Goal: Find specific page/section: Find specific page/section

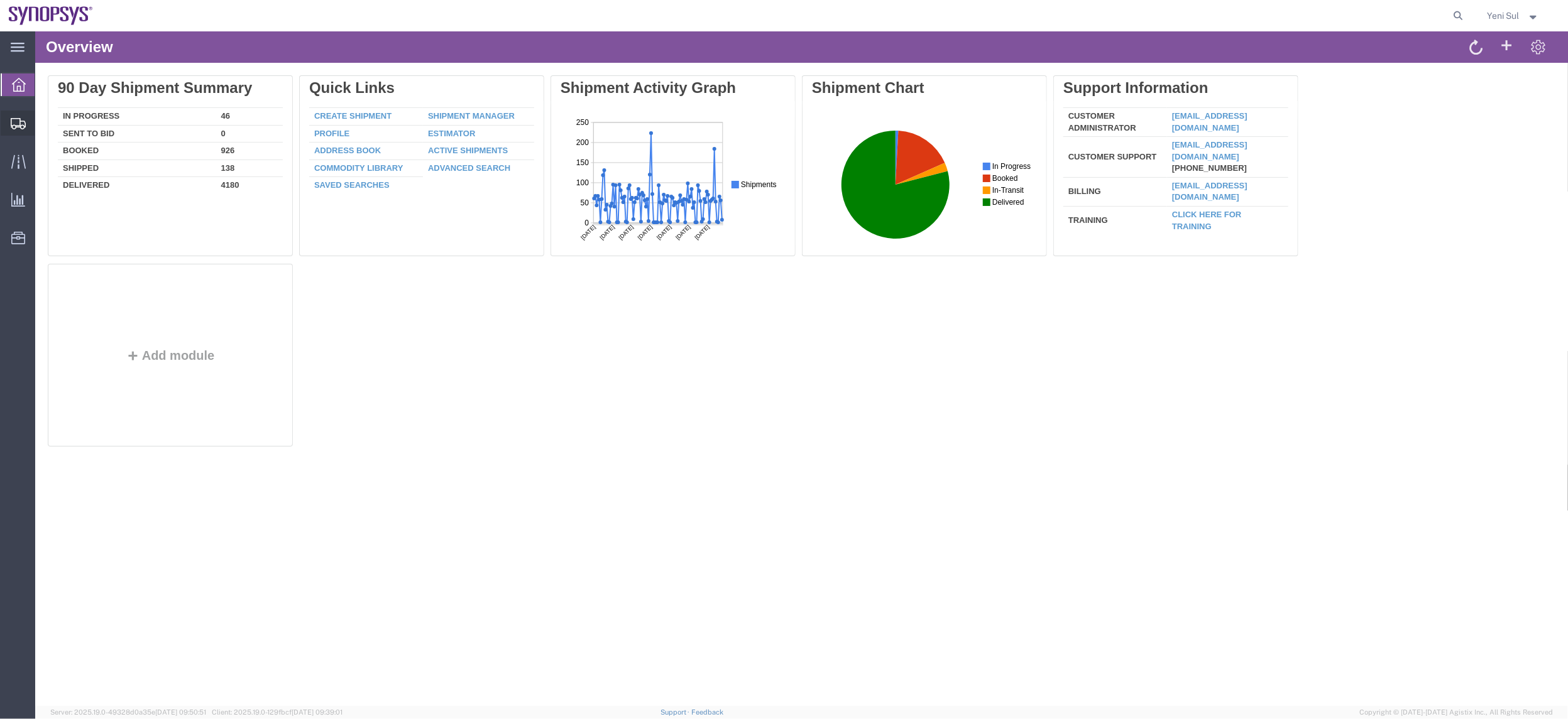
click at [0, 0] on span "Shipment Manager" at bounding box center [0, 0] width 0 height 0
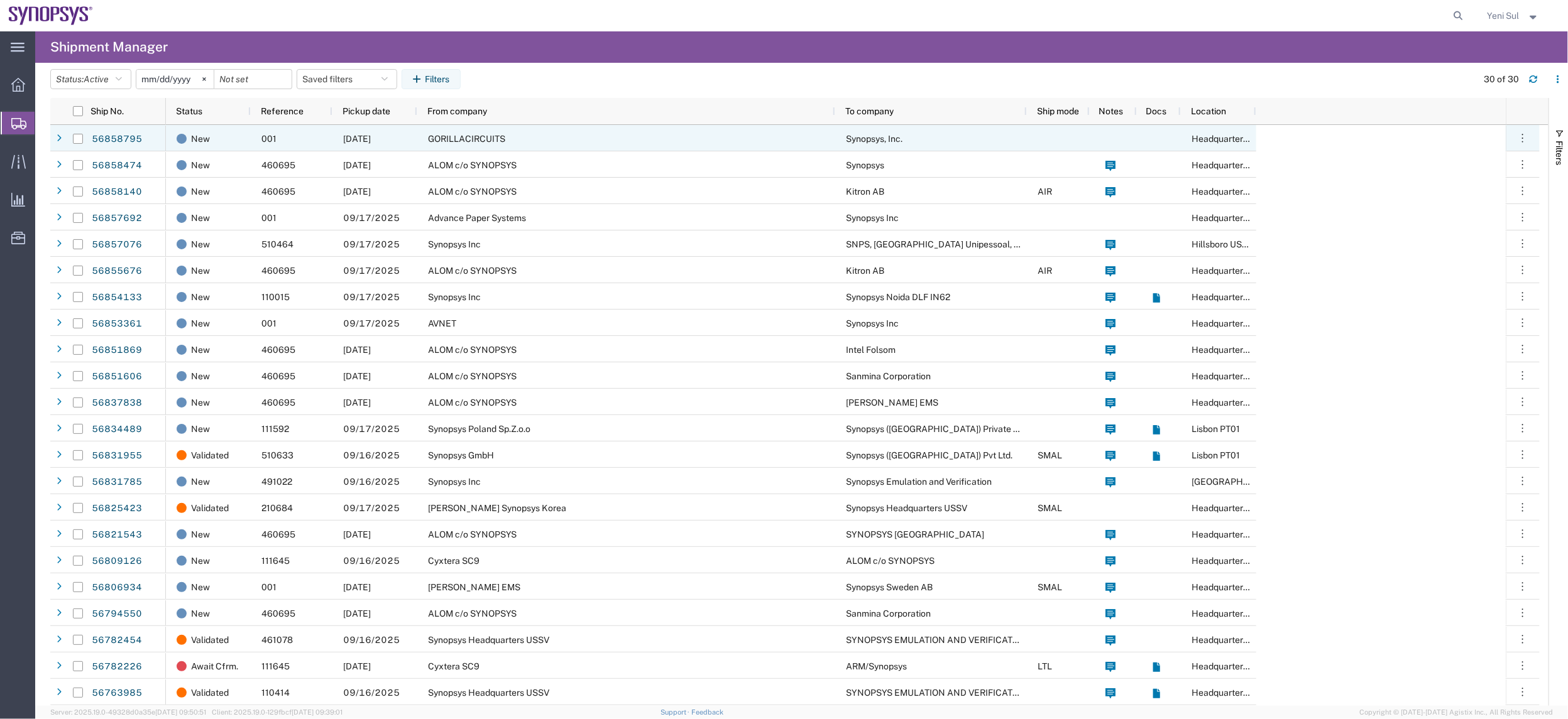
click at [503, 145] on div "GORILLACIRCUITS" at bounding box center [626, 138] width 418 height 26
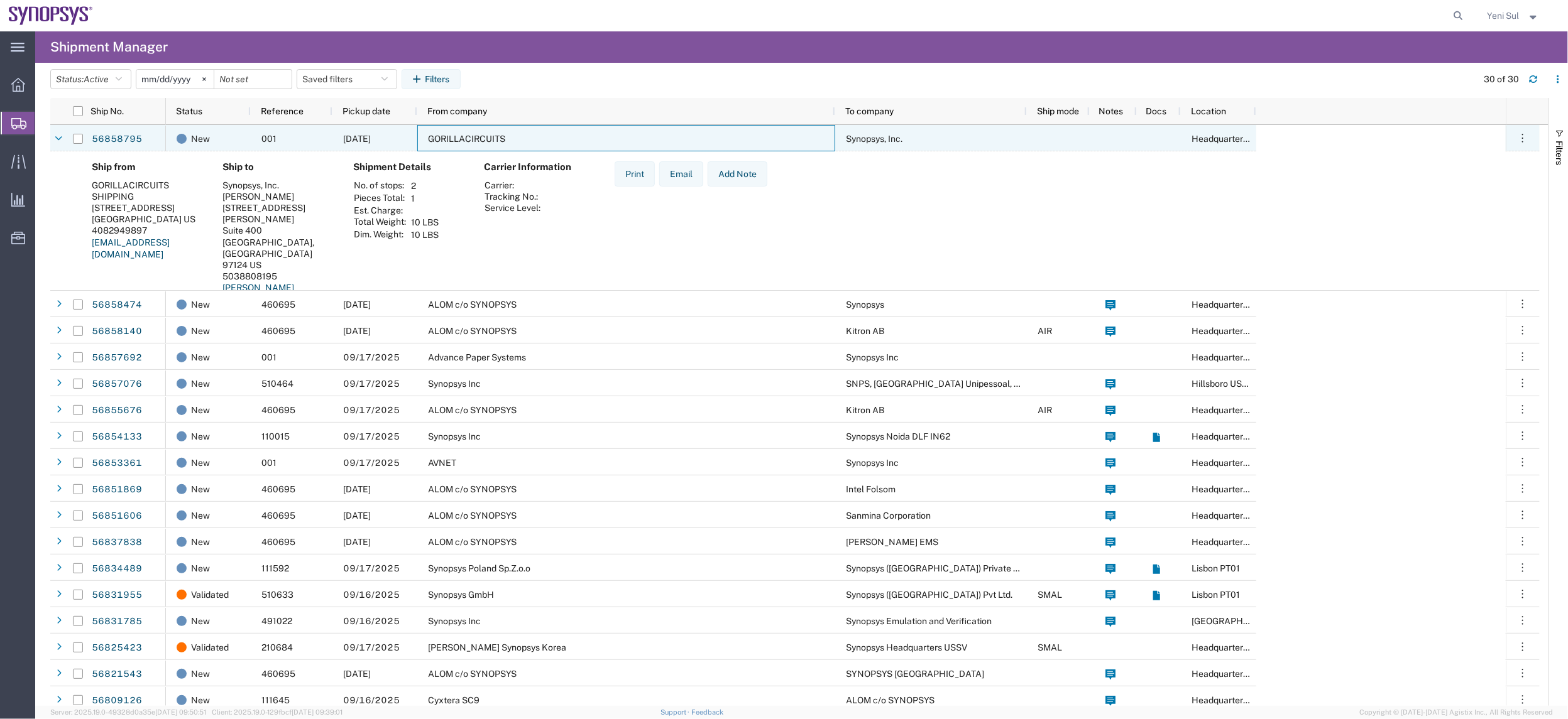
click at [503, 145] on div "GORILLACIRCUITS" at bounding box center [626, 138] width 418 height 26
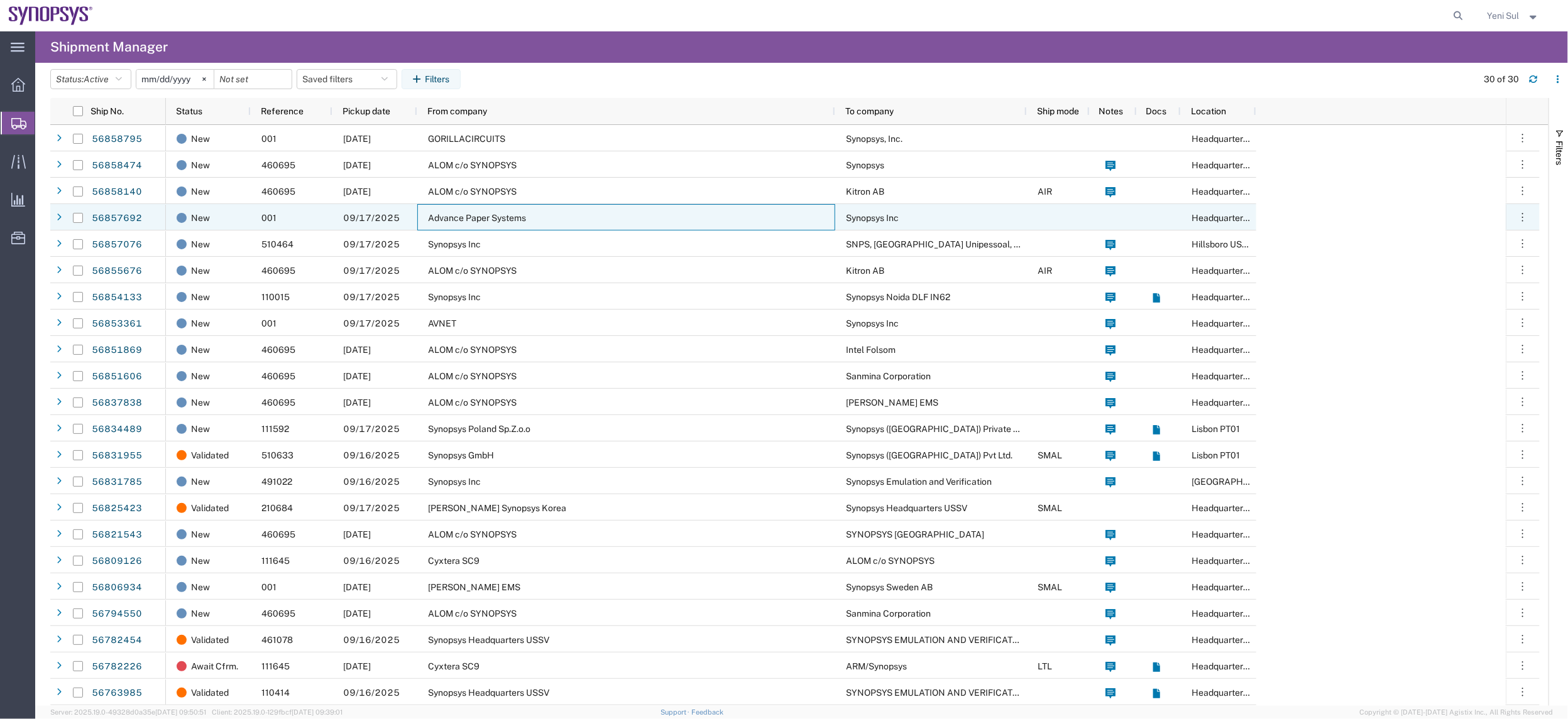
click at [522, 213] on span "Advance Paper Systems" at bounding box center [477, 218] width 98 height 10
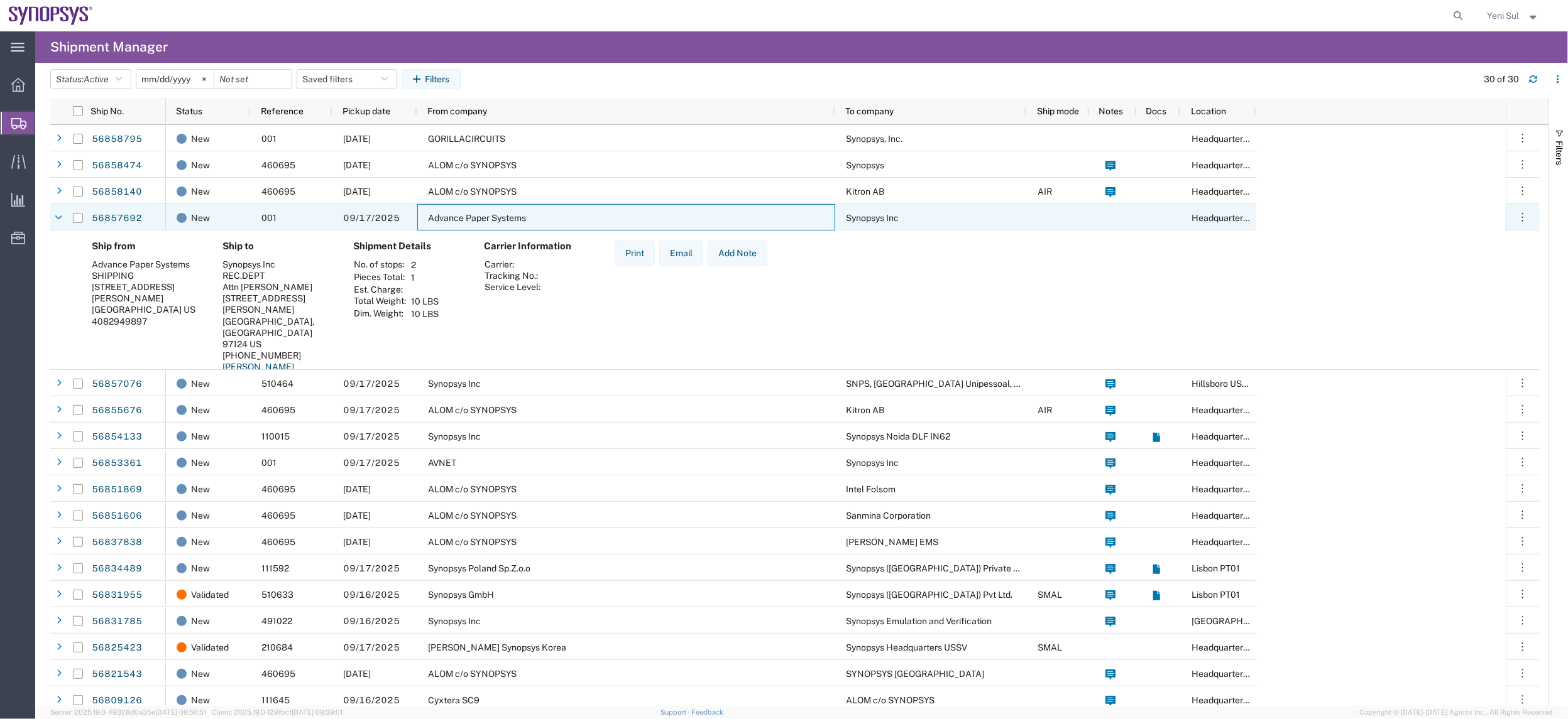
click at [522, 213] on span "Advance Paper Systems" at bounding box center [477, 218] width 98 height 10
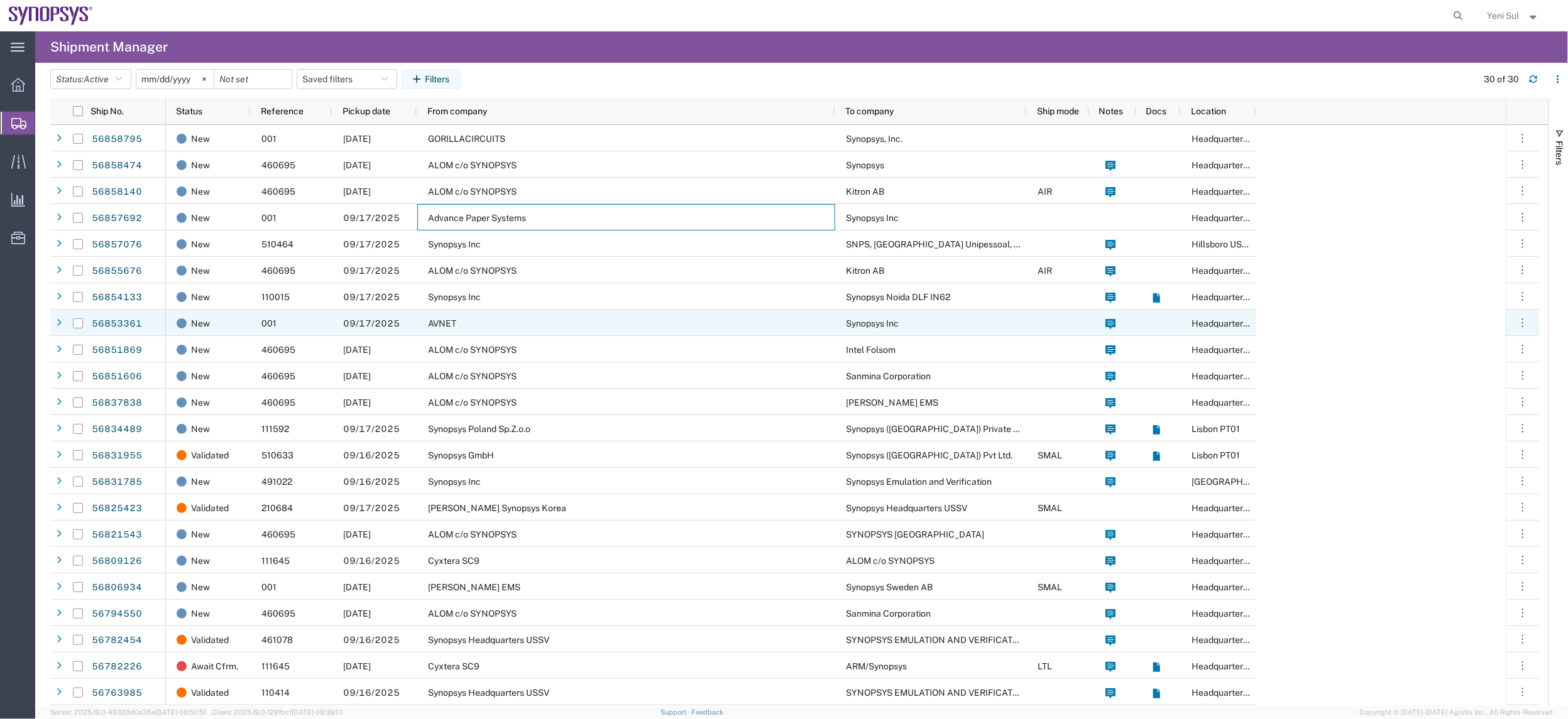
click at [519, 324] on div "AVNET" at bounding box center [626, 322] width 418 height 26
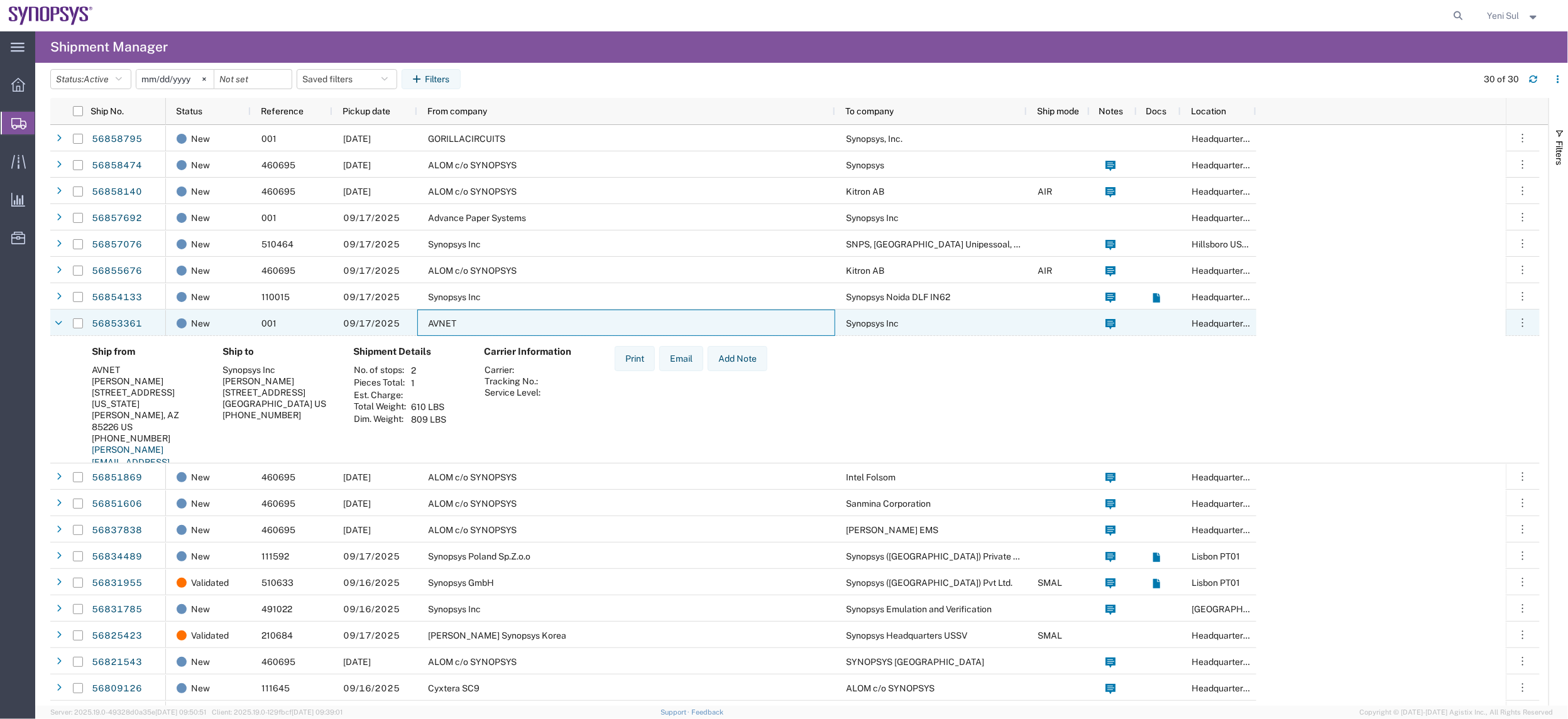
click at [519, 324] on div "AVNET" at bounding box center [626, 322] width 418 height 26
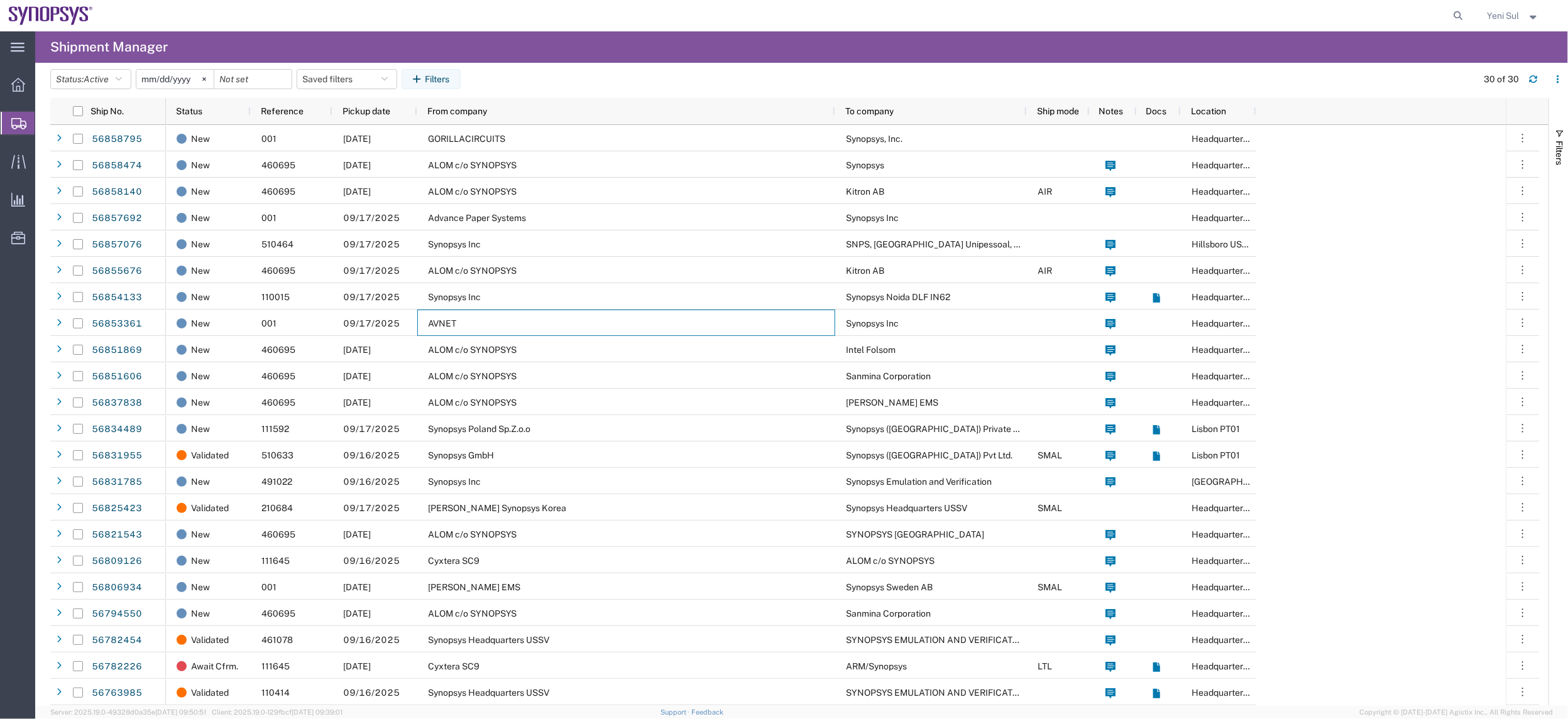
click at [0, 0] on span "Shipment Manager" at bounding box center [0, 0] width 0 height 0
click at [43, 82] on span "Overview" at bounding box center [39, 84] width 9 height 25
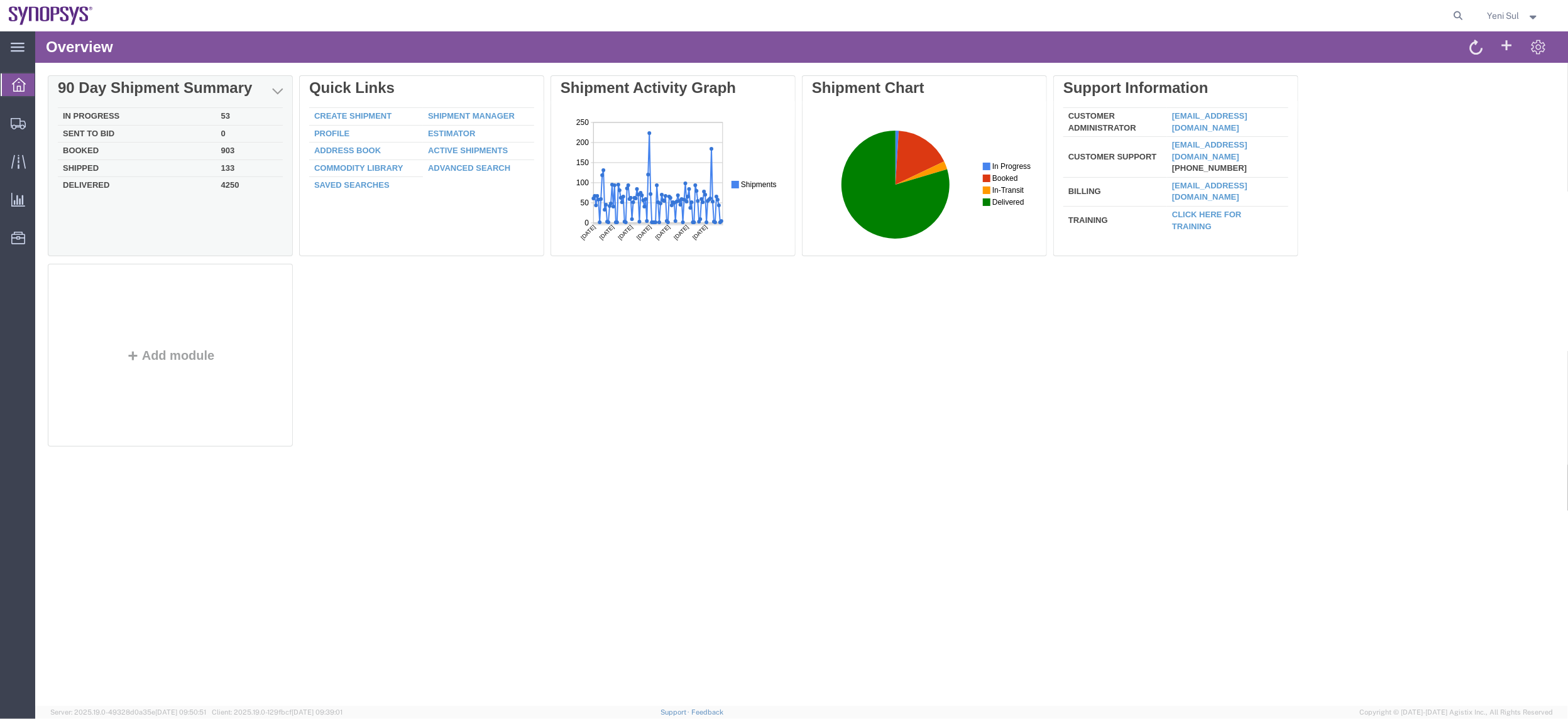
drag, startPoint x: 859, startPoint y: 486, endPoint x: 218, endPoint y: 180, distance: 710.3
click at [859, 484] on div "Overview Delete 90 Day Shipment Summary In Progress 53 Sent To Bid 0 Booked 903…" at bounding box center [801, 368] width 1533 height 675
click at [0, 0] on span "Shipment Manager" at bounding box center [0, 0] width 0 height 0
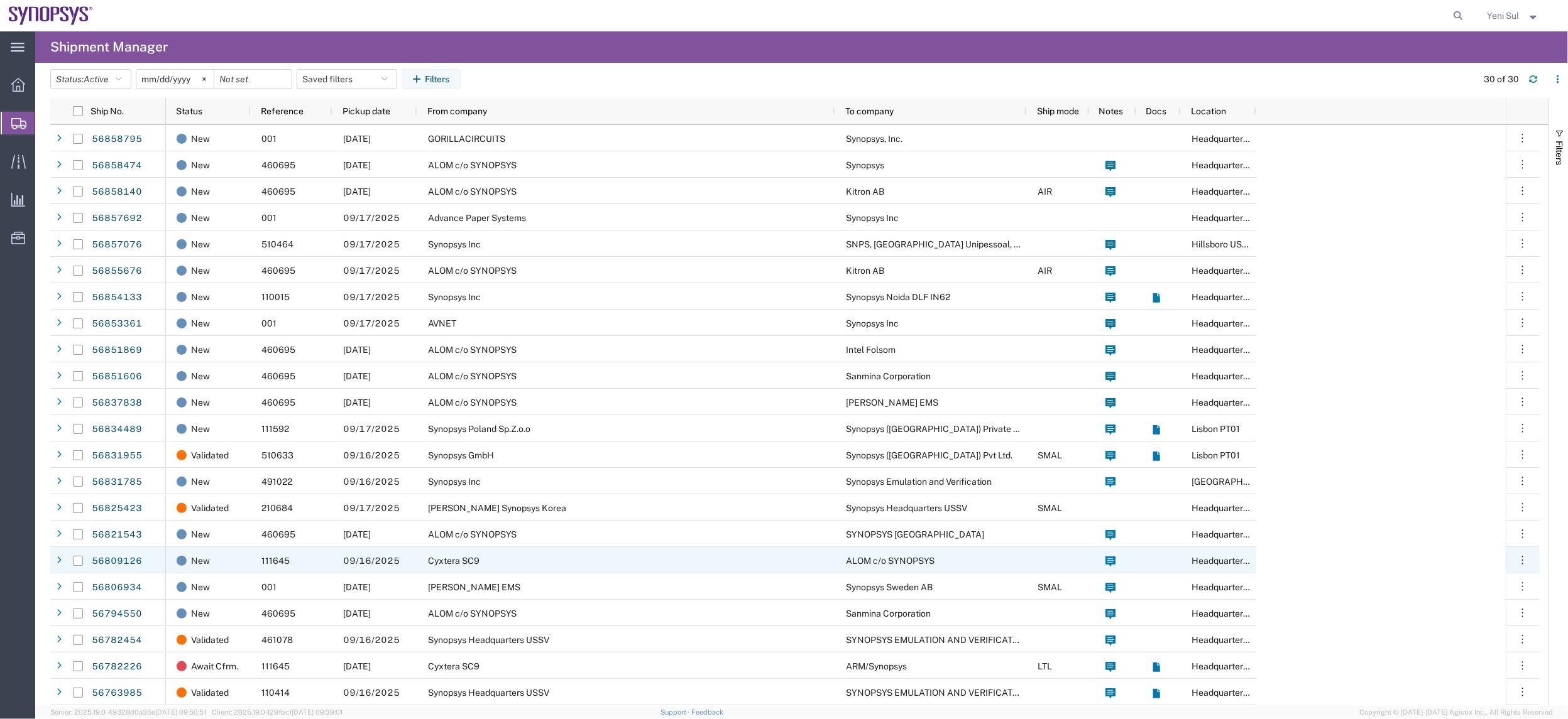
scroll to position [210, 0]
